Goal: Task Accomplishment & Management: Use online tool/utility

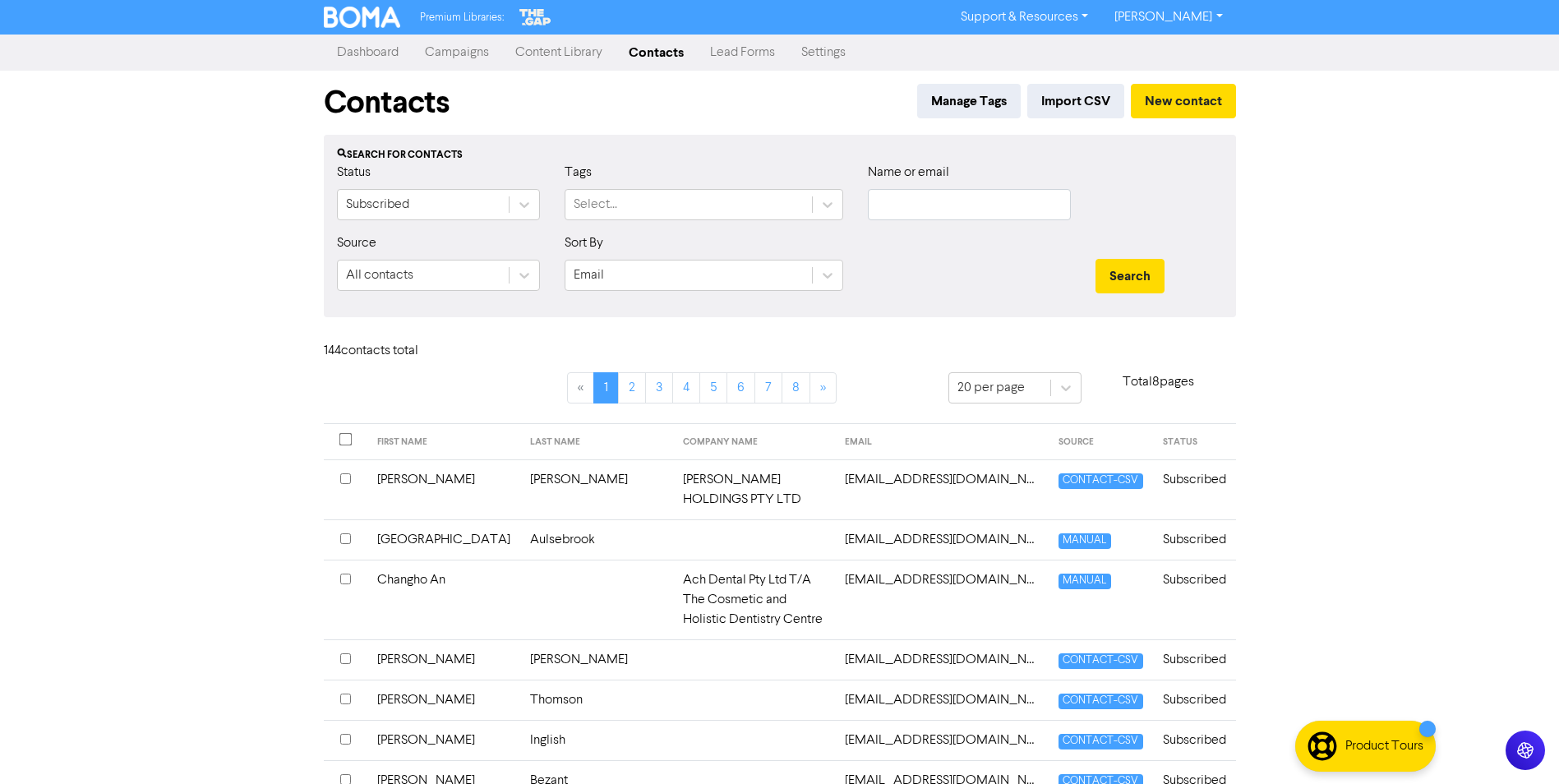
click at [460, 50] on link "Campaigns" at bounding box center [457, 52] width 91 height 32
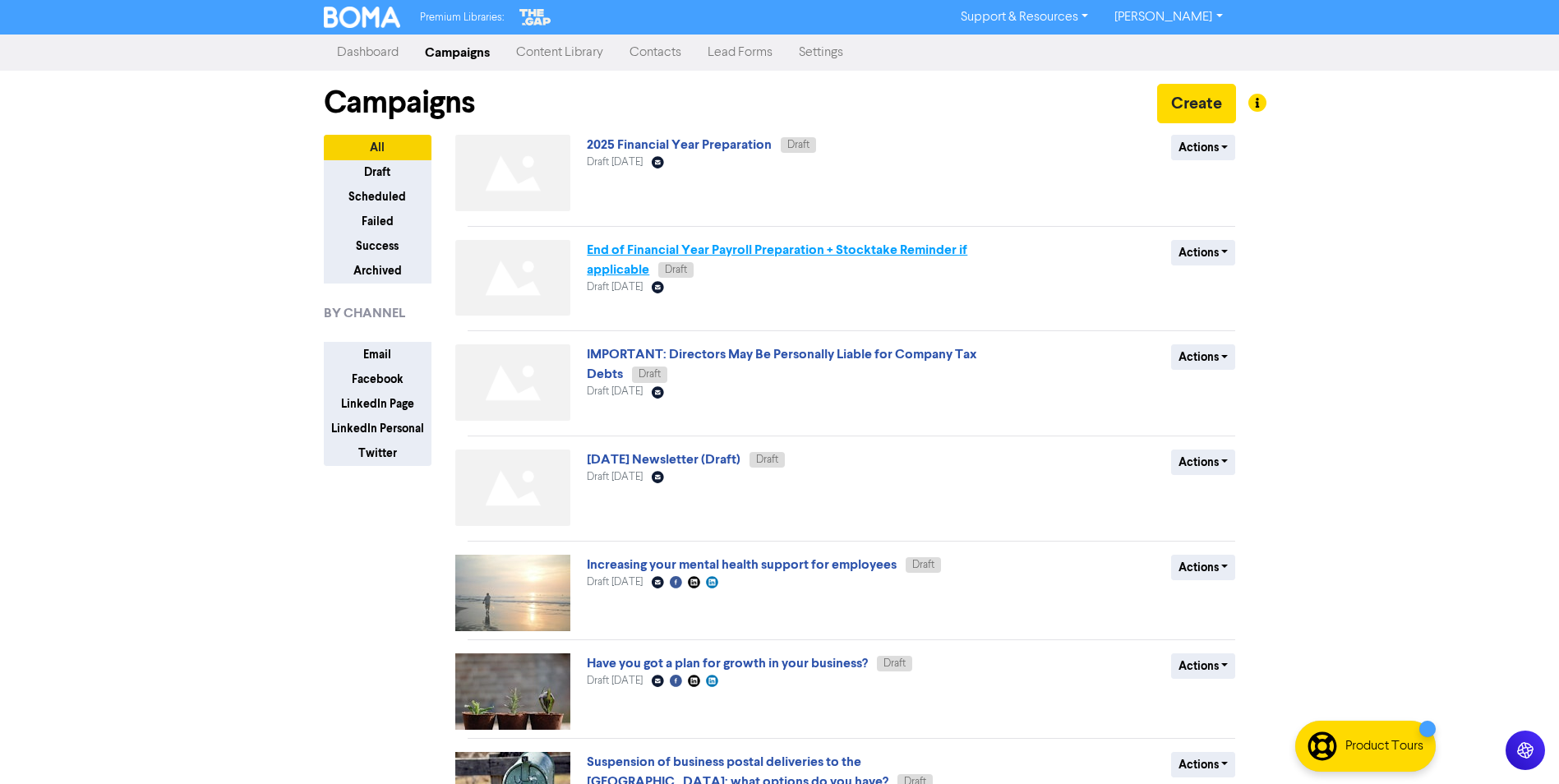
click at [628, 256] on link "End of Financial Year Payroll Preparation + Stocktake Reminder if applicable" at bounding box center [777, 259] width 381 height 36
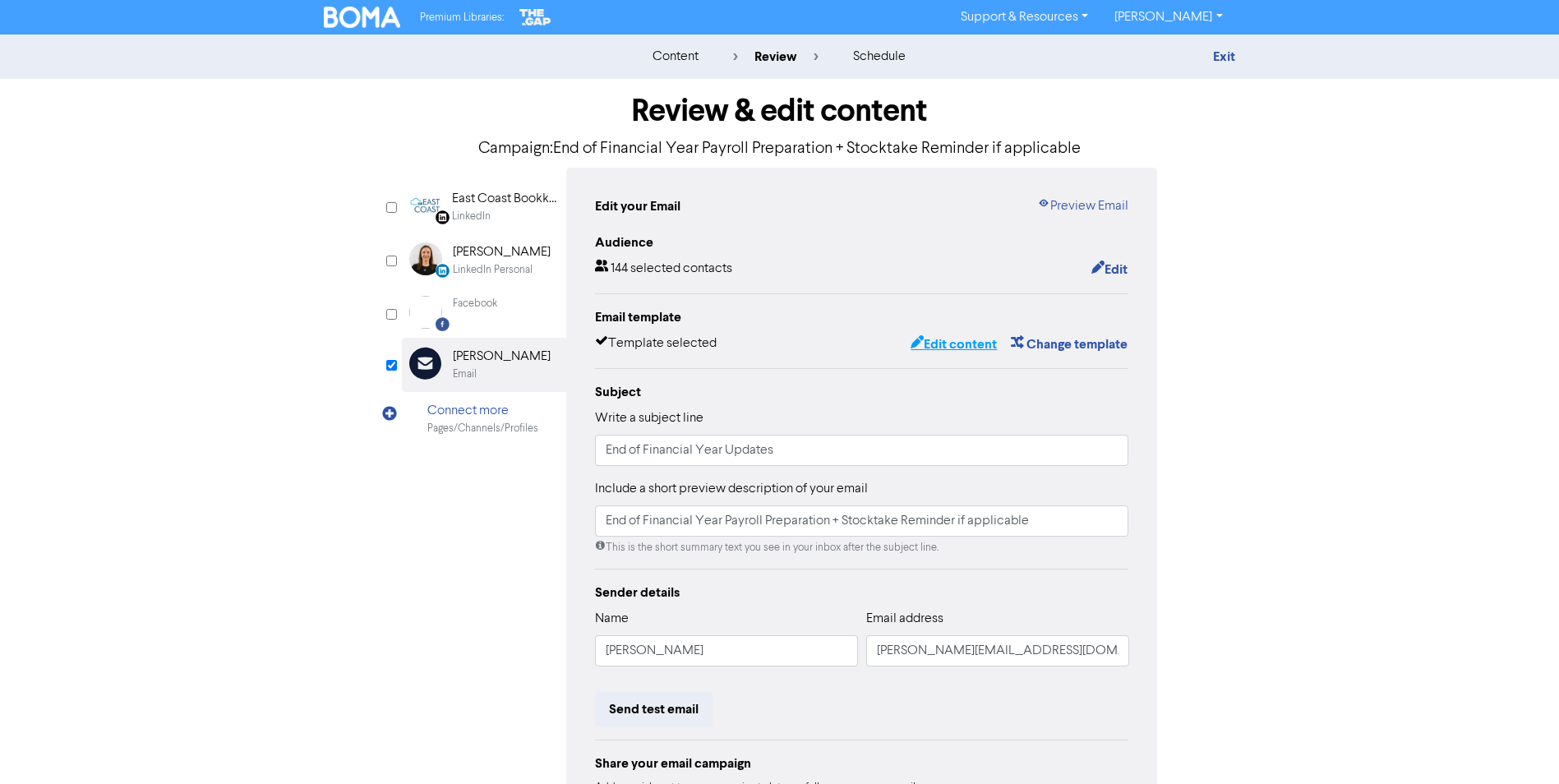
click at [970, 349] on button "Edit content" at bounding box center [954, 344] width 88 height 21
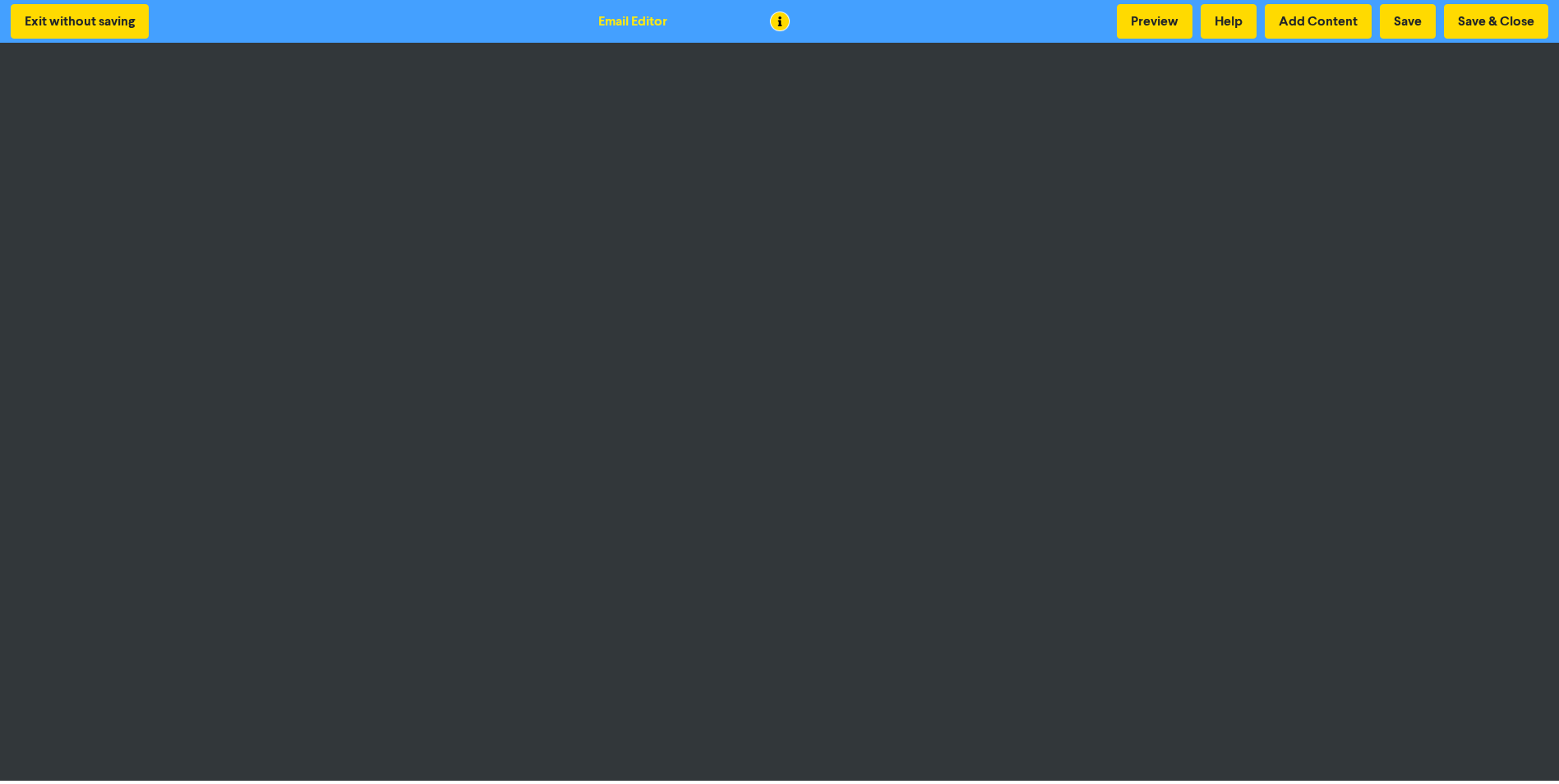
scroll to position [2, 0]
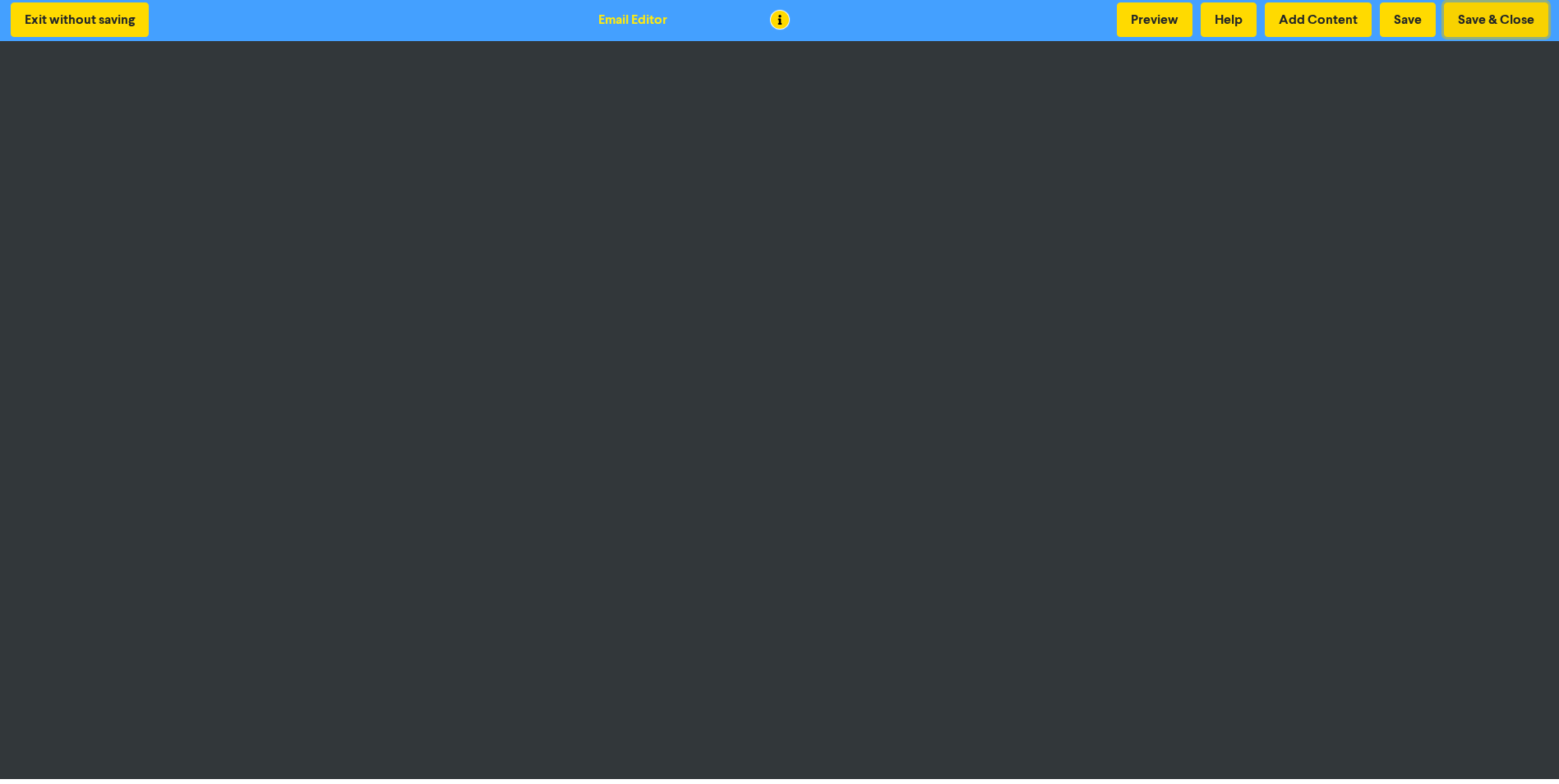
click at [1481, 27] on button "Save & Close" at bounding box center [1496, 20] width 104 height 34
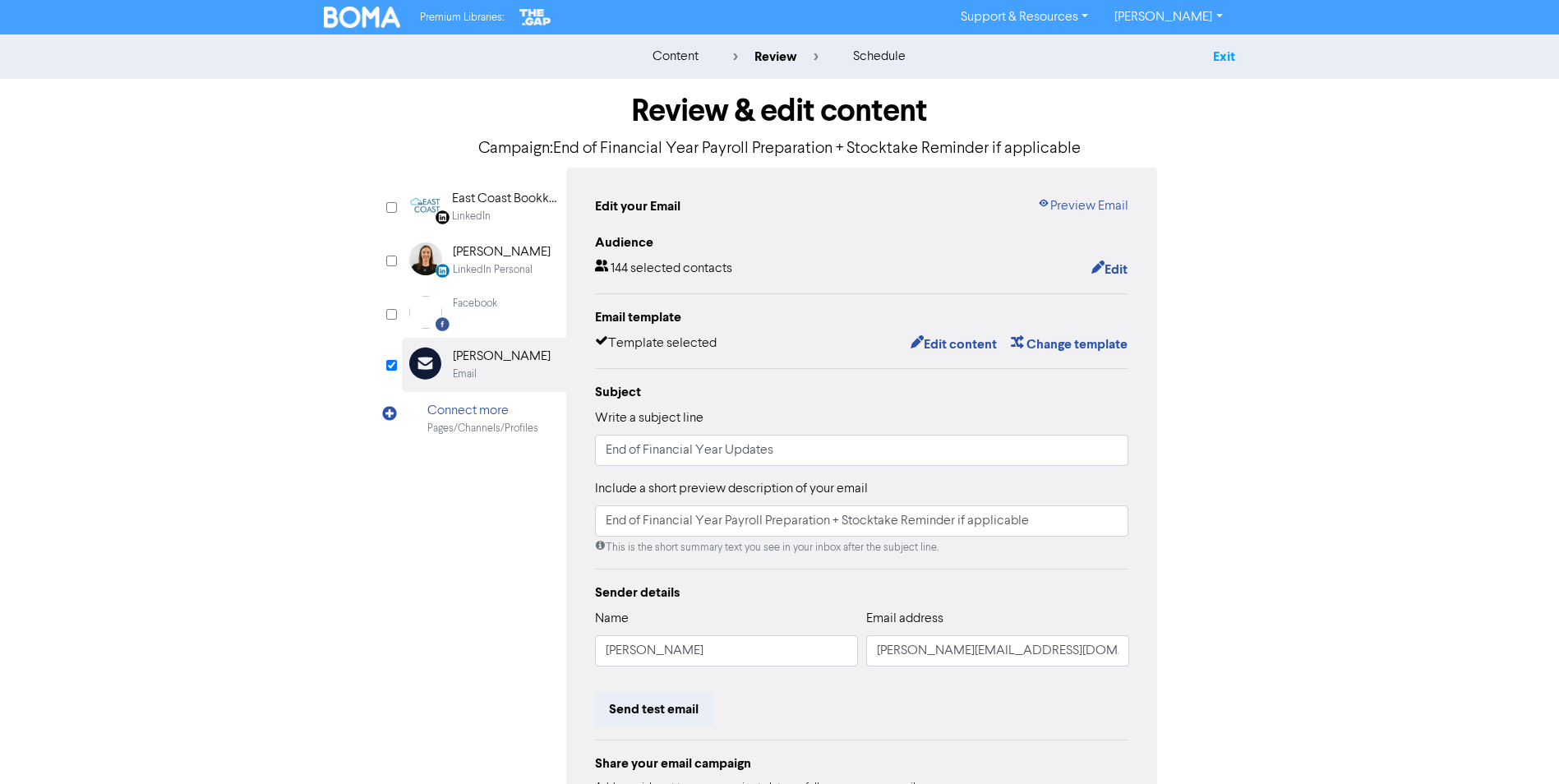
click at [1226, 55] on link "Exit" at bounding box center [1224, 56] width 22 height 16
